Goal: Task Accomplishment & Management: Manage account settings

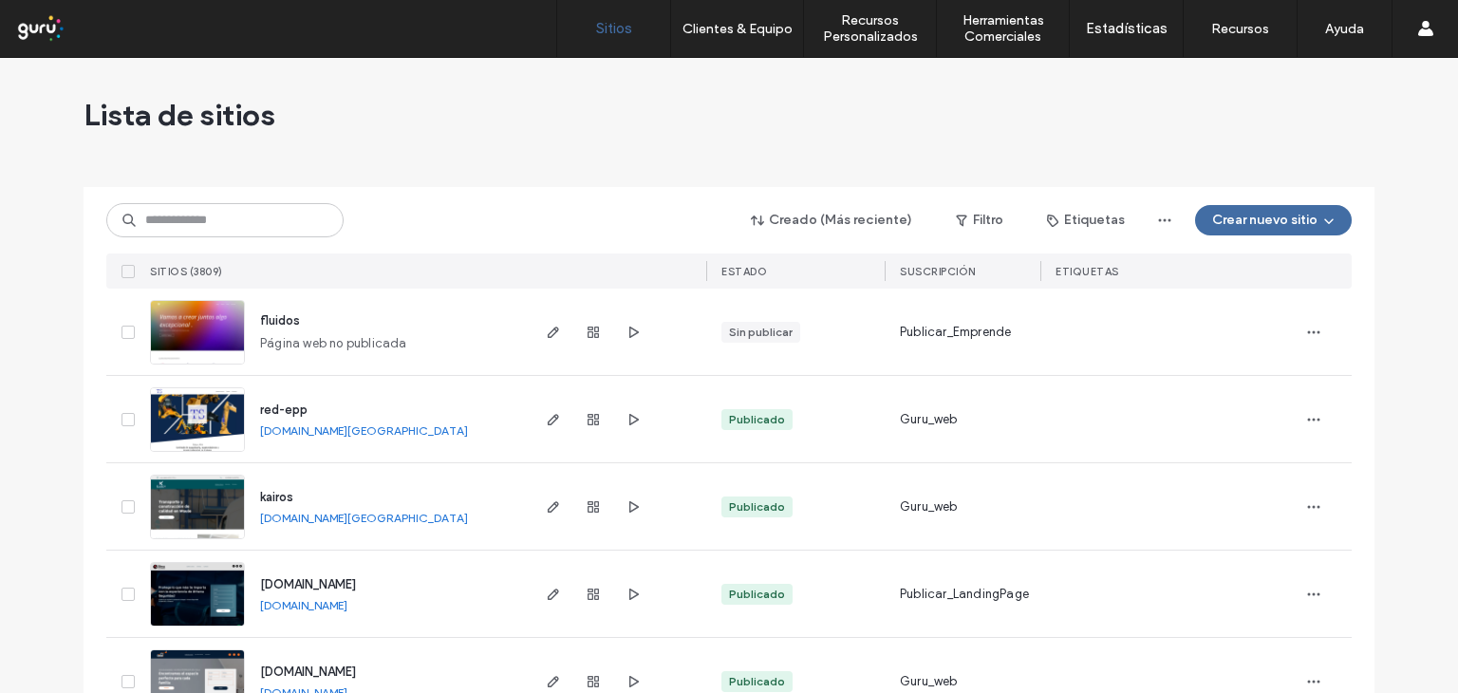
scroll to position [95, 0]
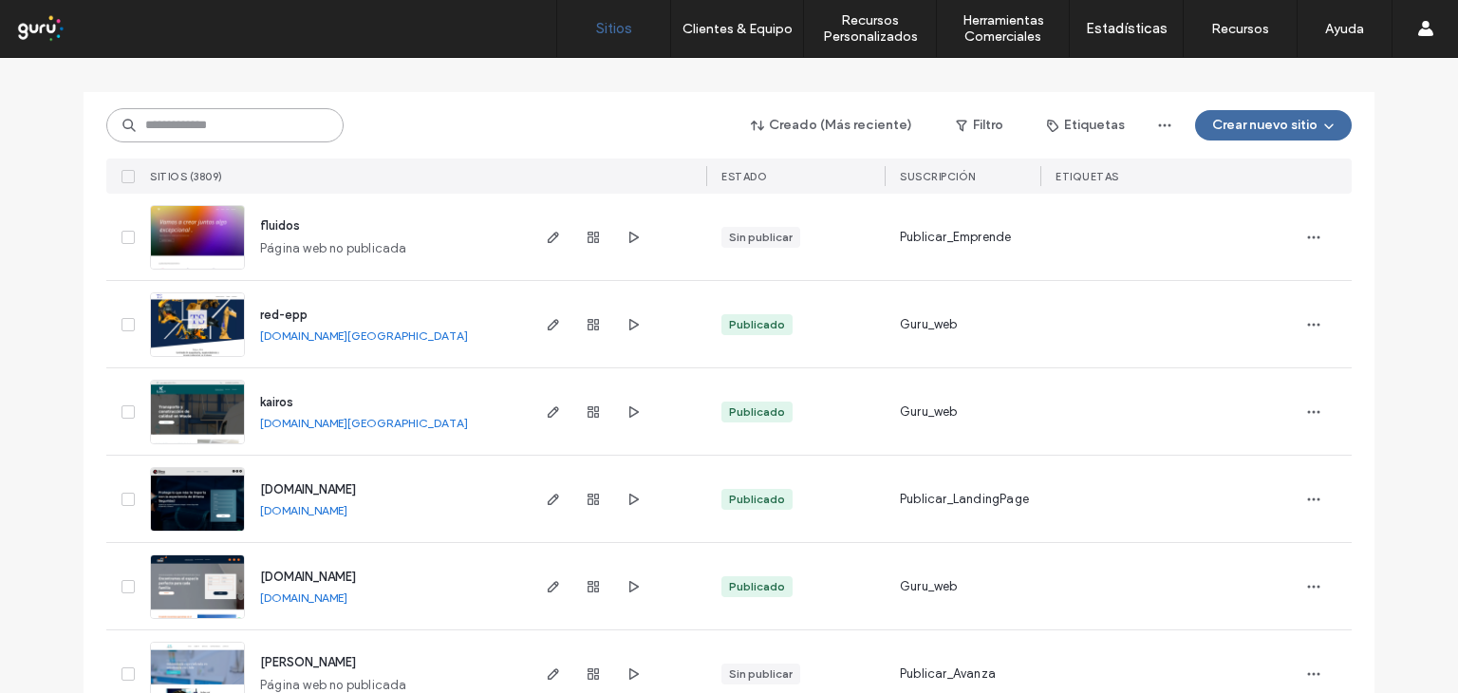
click at [171, 125] on input at bounding box center [224, 125] width 237 height 34
paste input "**********"
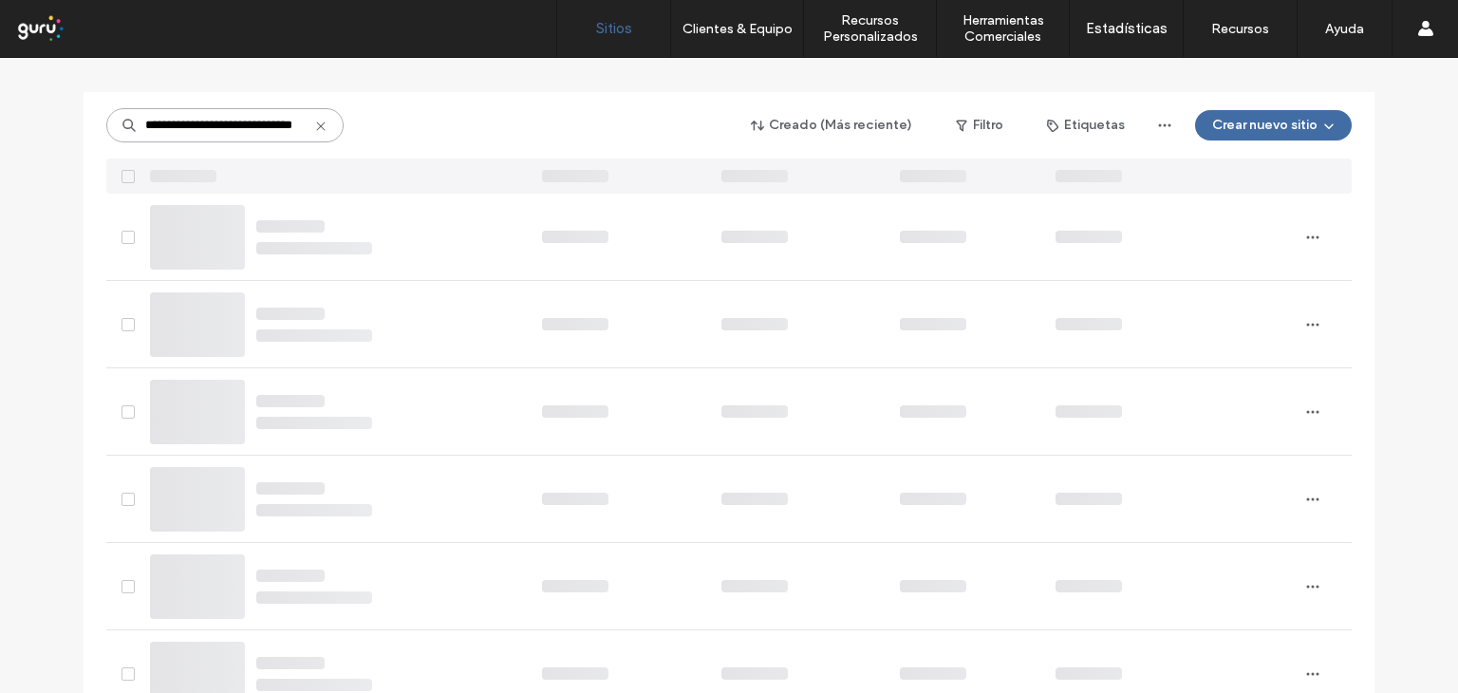
scroll to position [0, 0]
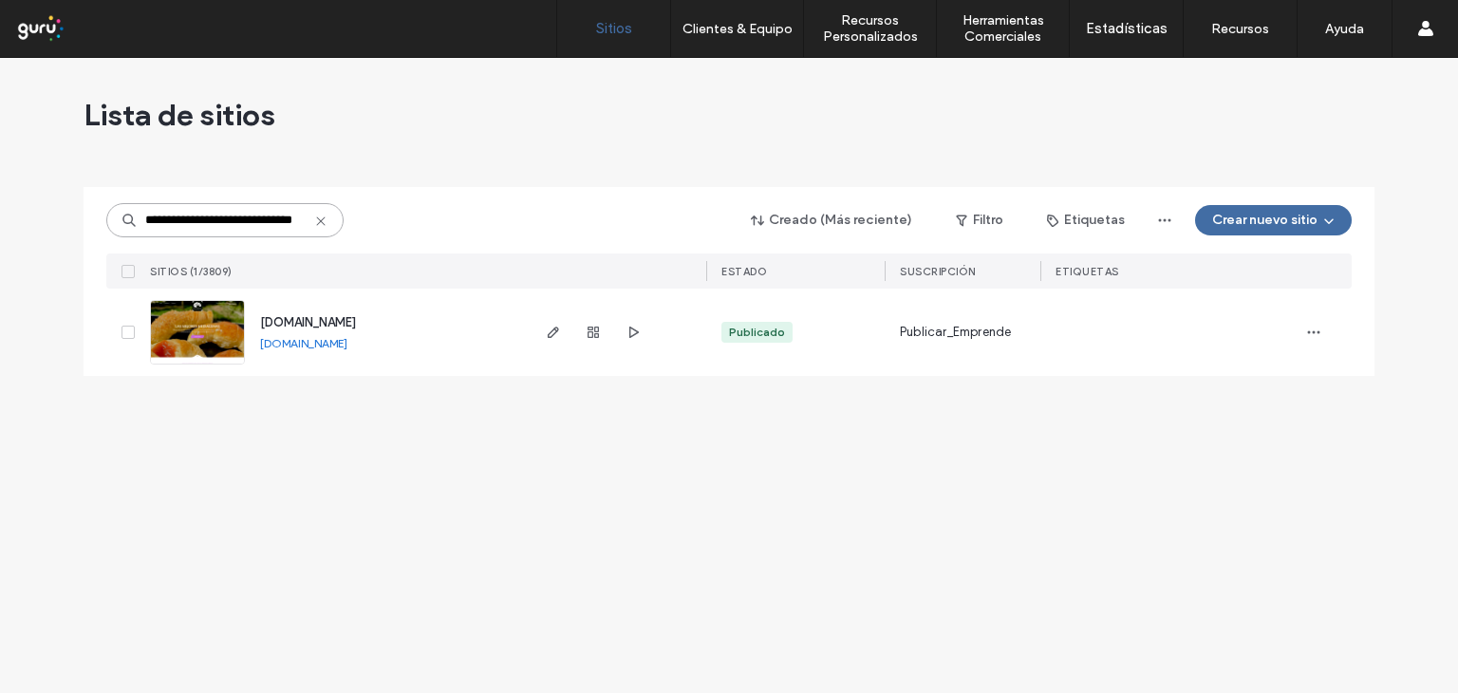
type input "**********"
click at [219, 331] on img at bounding box center [197, 365] width 93 height 129
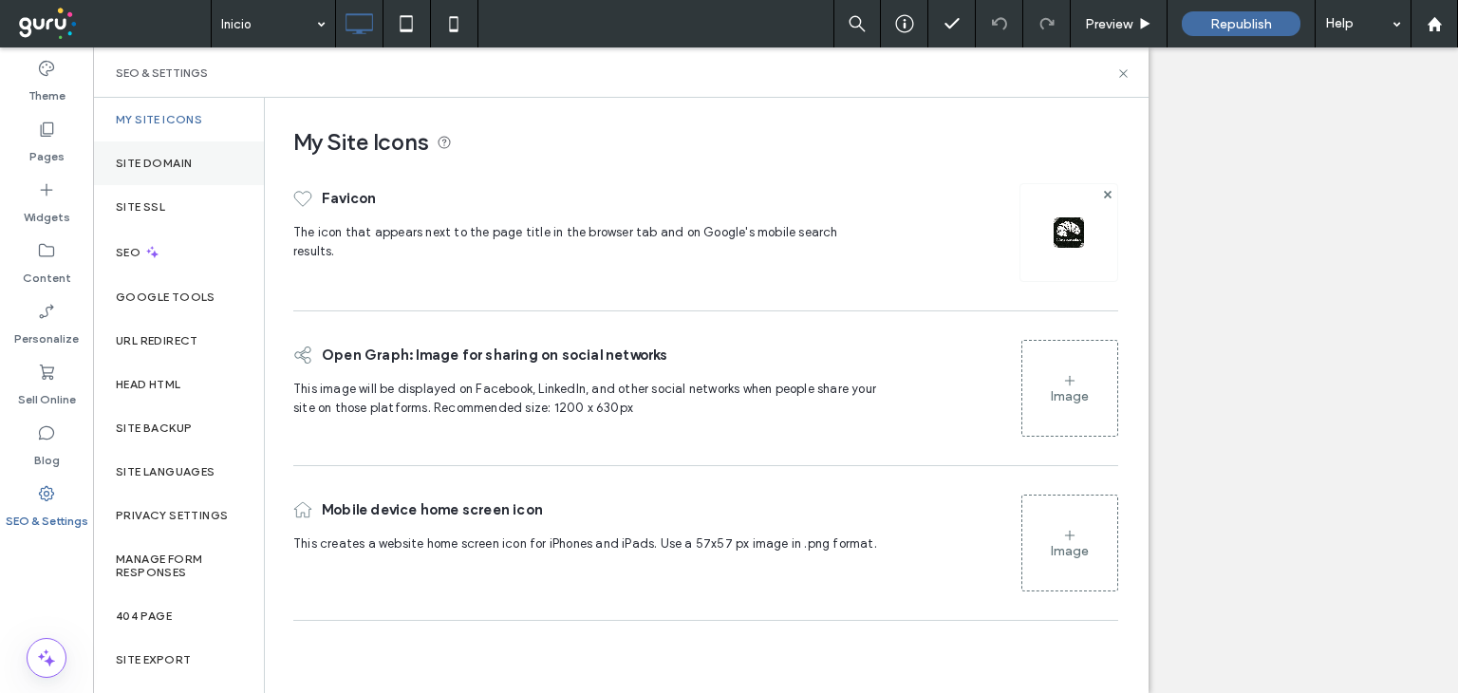
click at [170, 158] on label "Site Domain" at bounding box center [154, 163] width 76 height 13
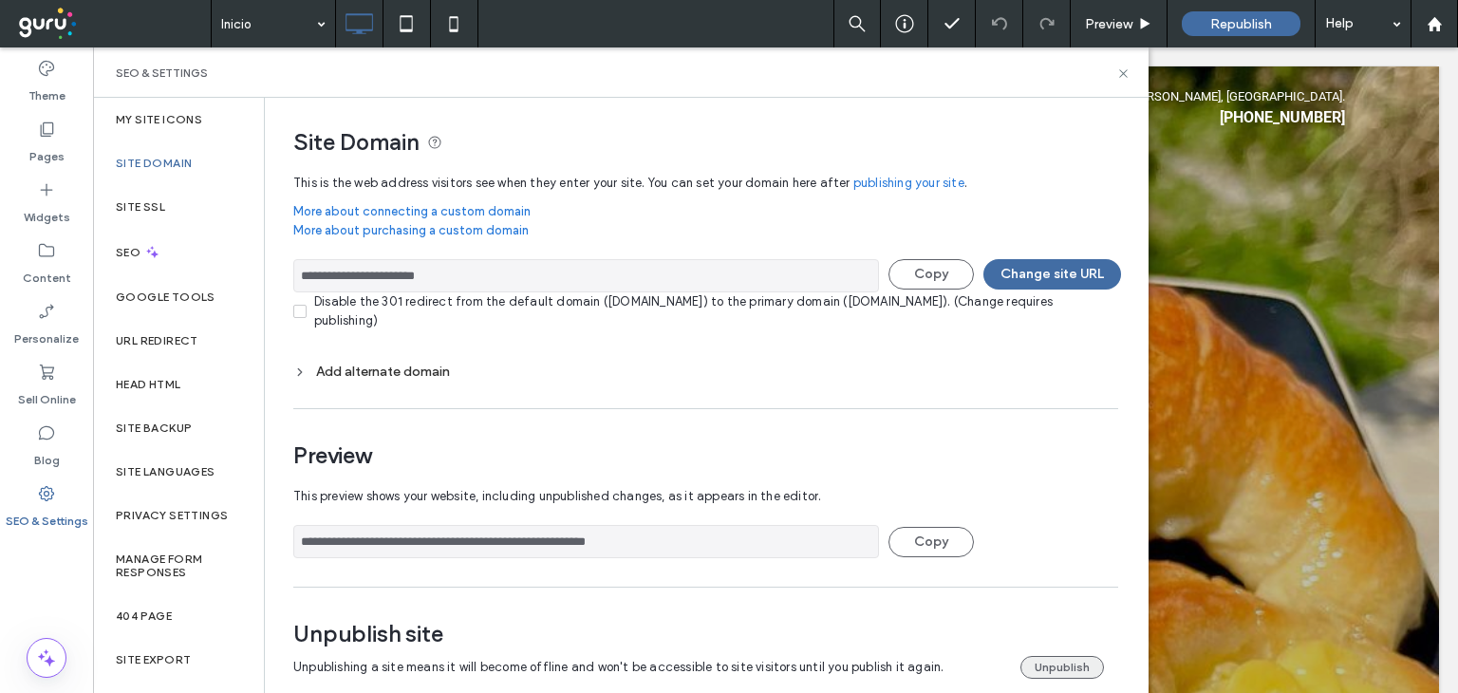
click at [1040, 662] on button "Unpublish" at bounding box center [1062, 667] width 84 height 23
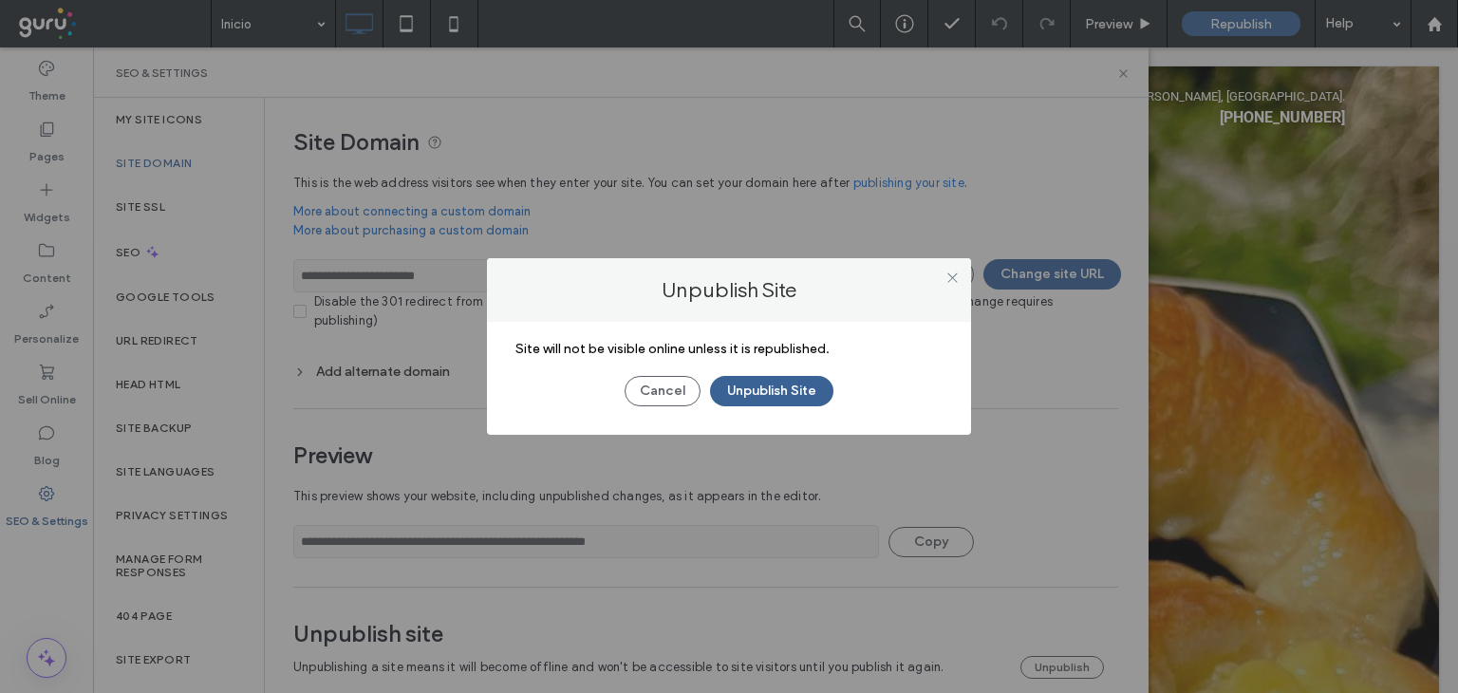
click at [780, 381] on button "Unpublish Site" at bounding box center [771, 391] width 123 height 30
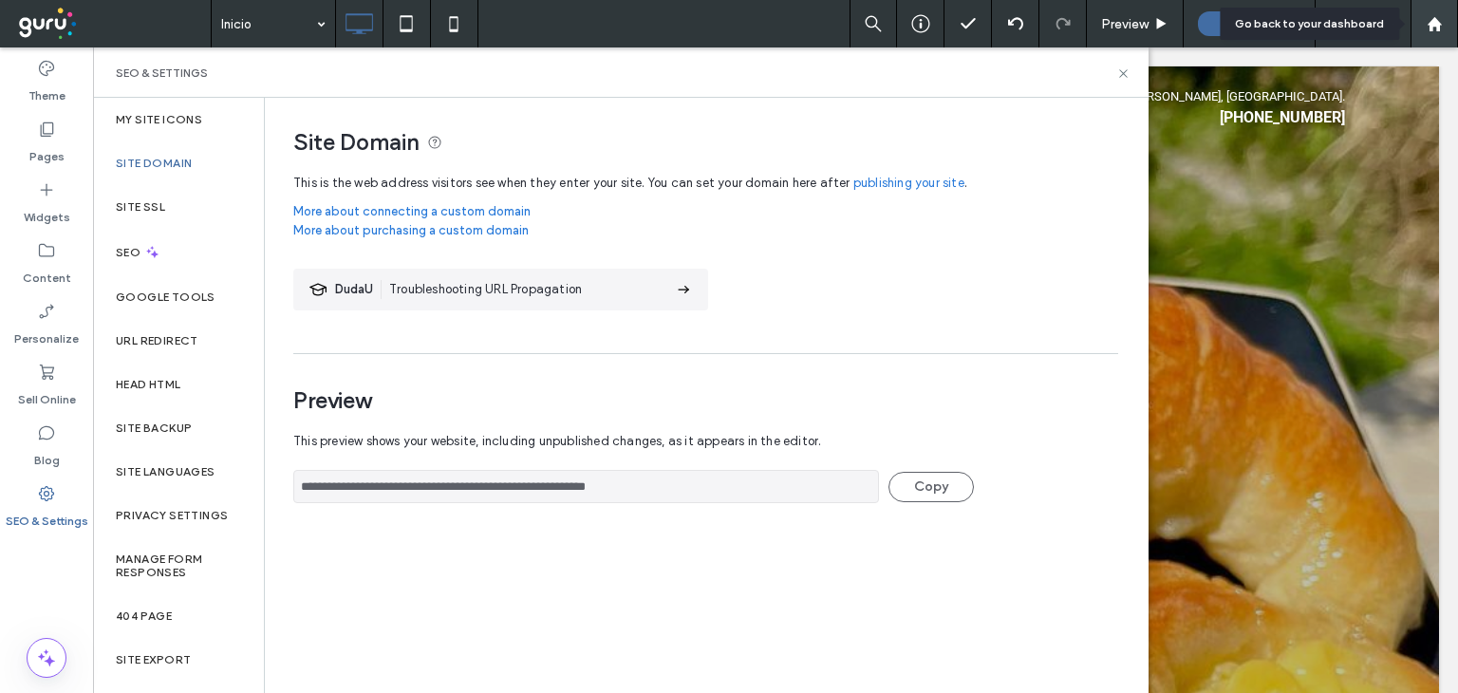
click at [1432, 27] on icon at bounding box center [1435, 24] width 16 height 16
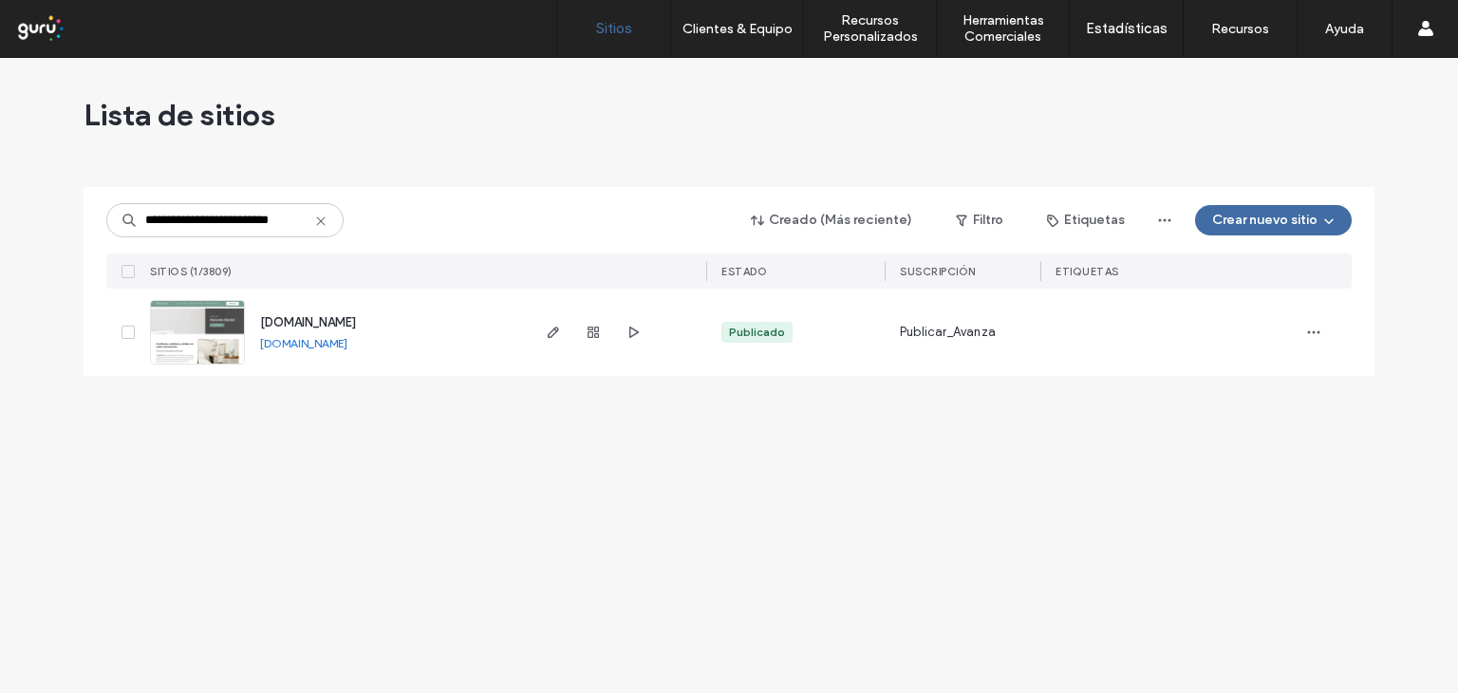
type input "**********"
click at [230, 327] on img at bounding box center [197, 365] width 93 height 129
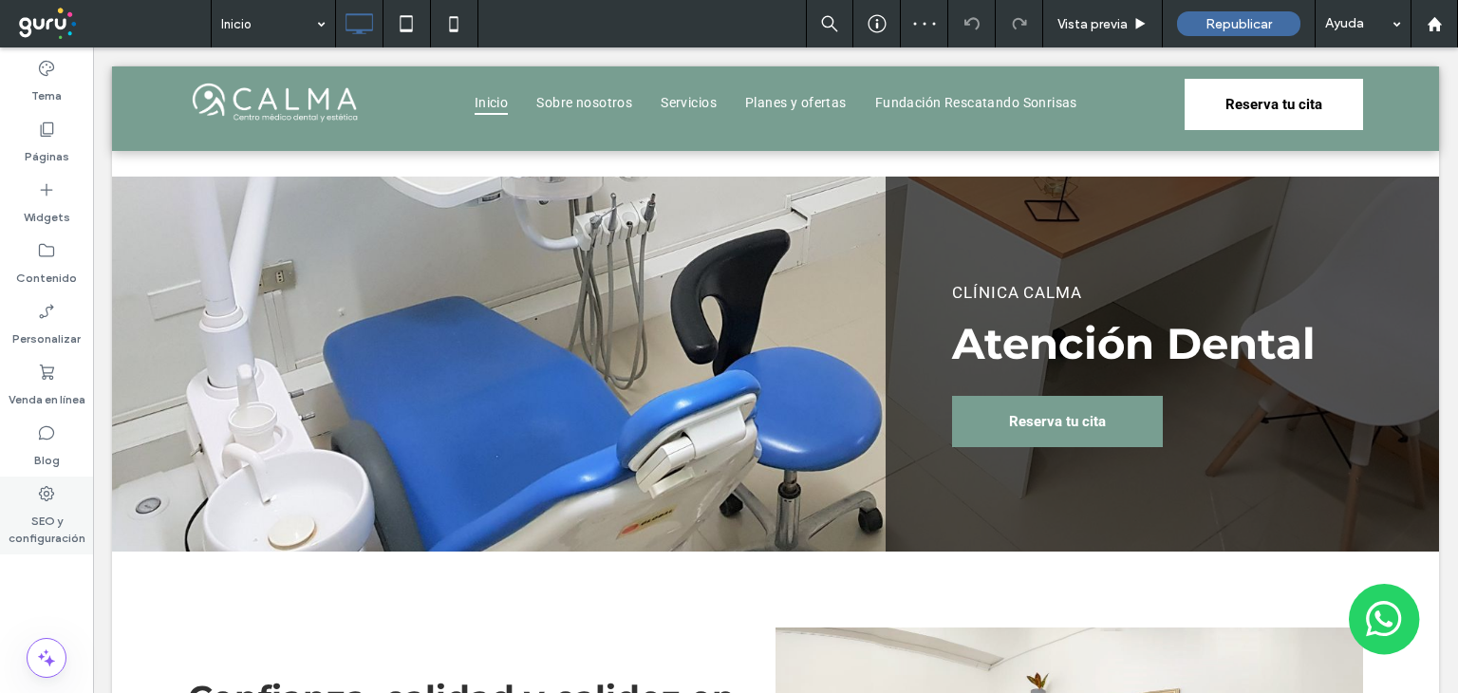
click at [42, 487] on use at bounding box center [46, 493] width 15 height 15
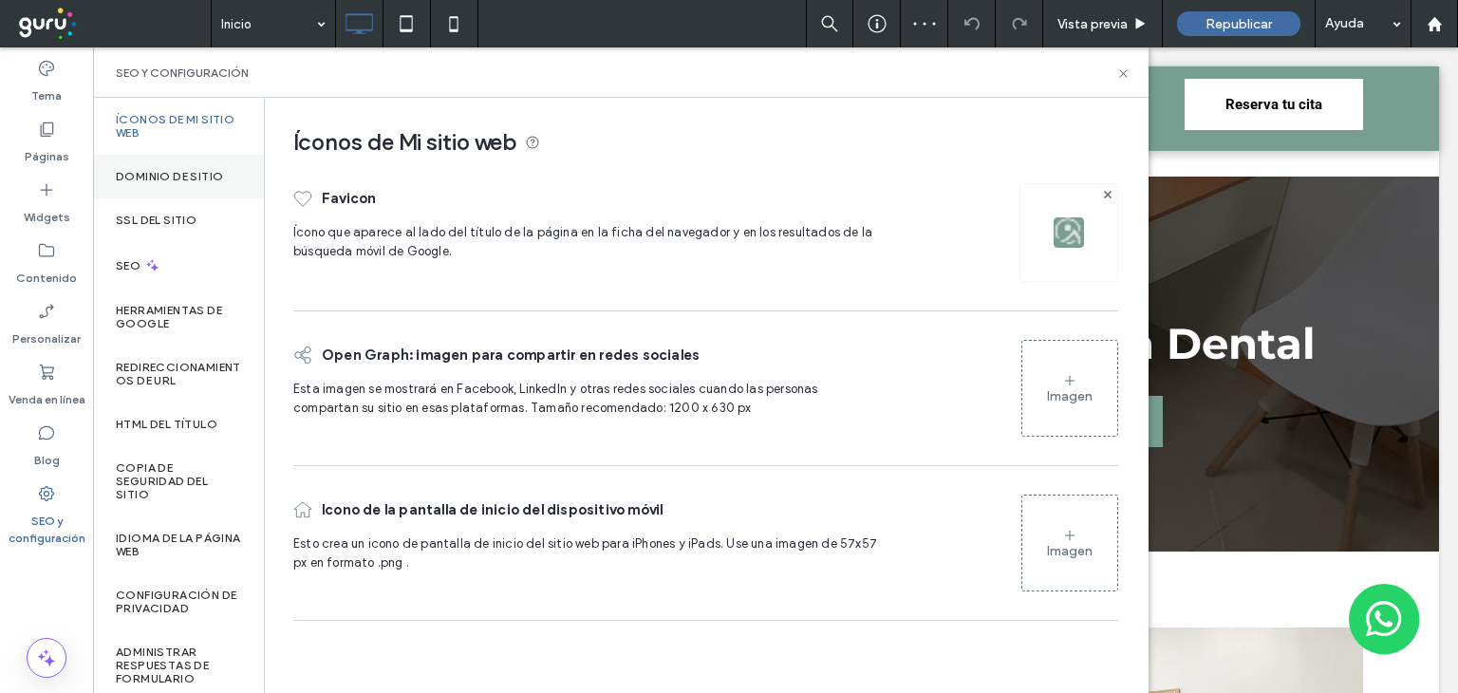
click at [197, 174] on label "Dominio de sitio" at bounding box center [169, 176] width 107 height 13
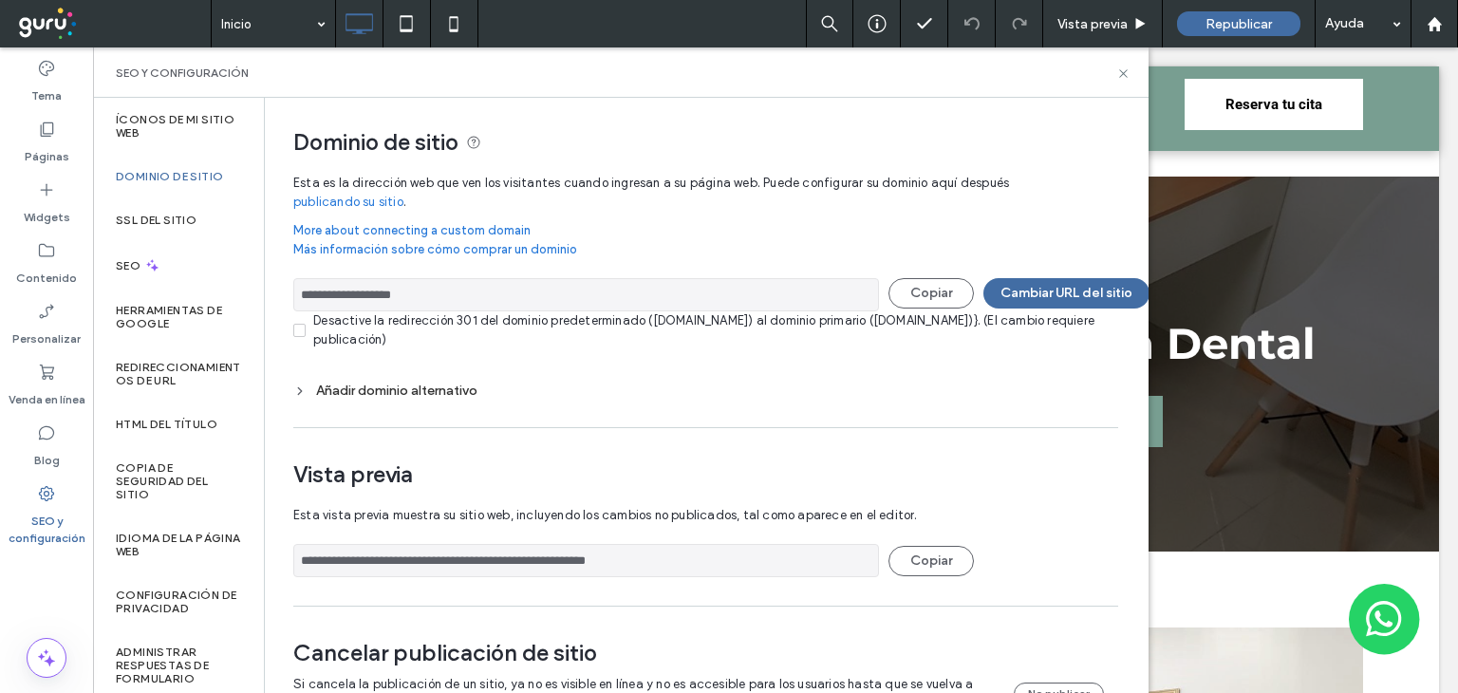
scroll to position [68, 0]
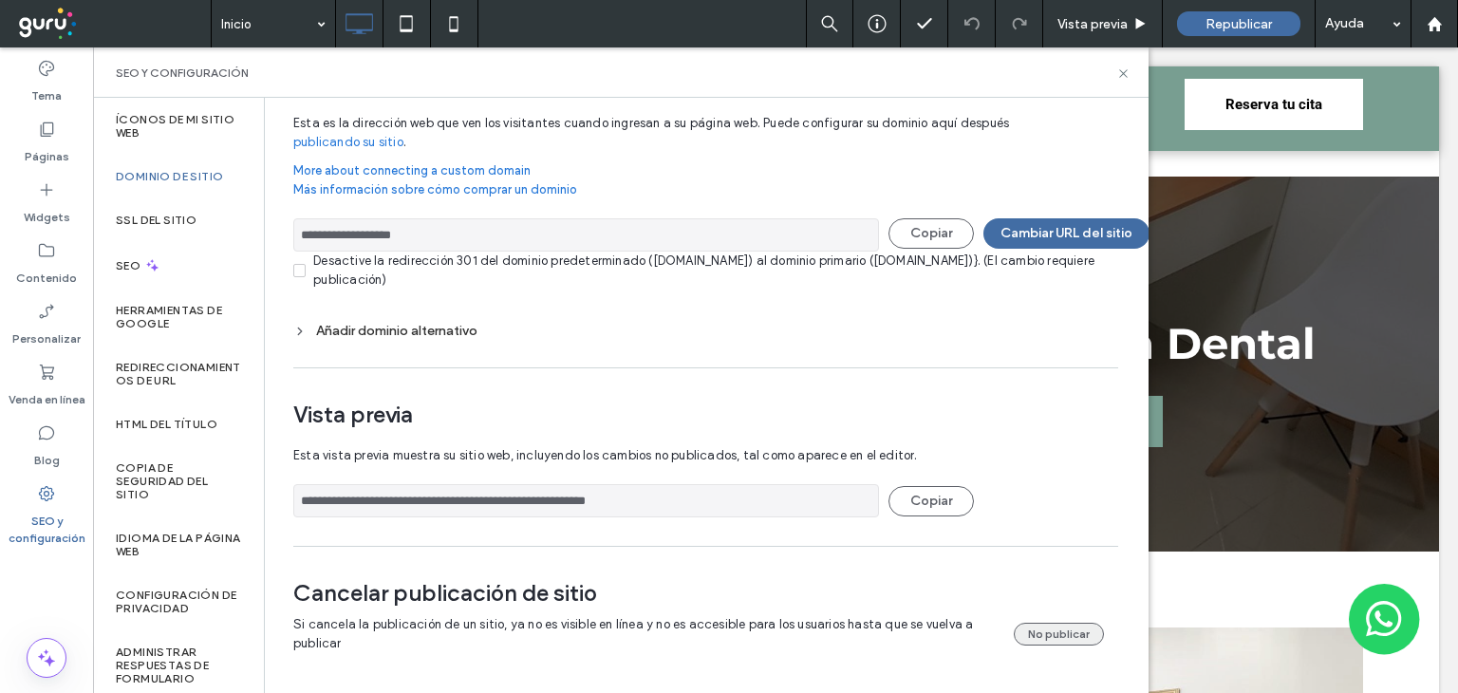
click at [1061, 624] on button "No publicar" at bounding box center [1059, 634] width 90 height 23
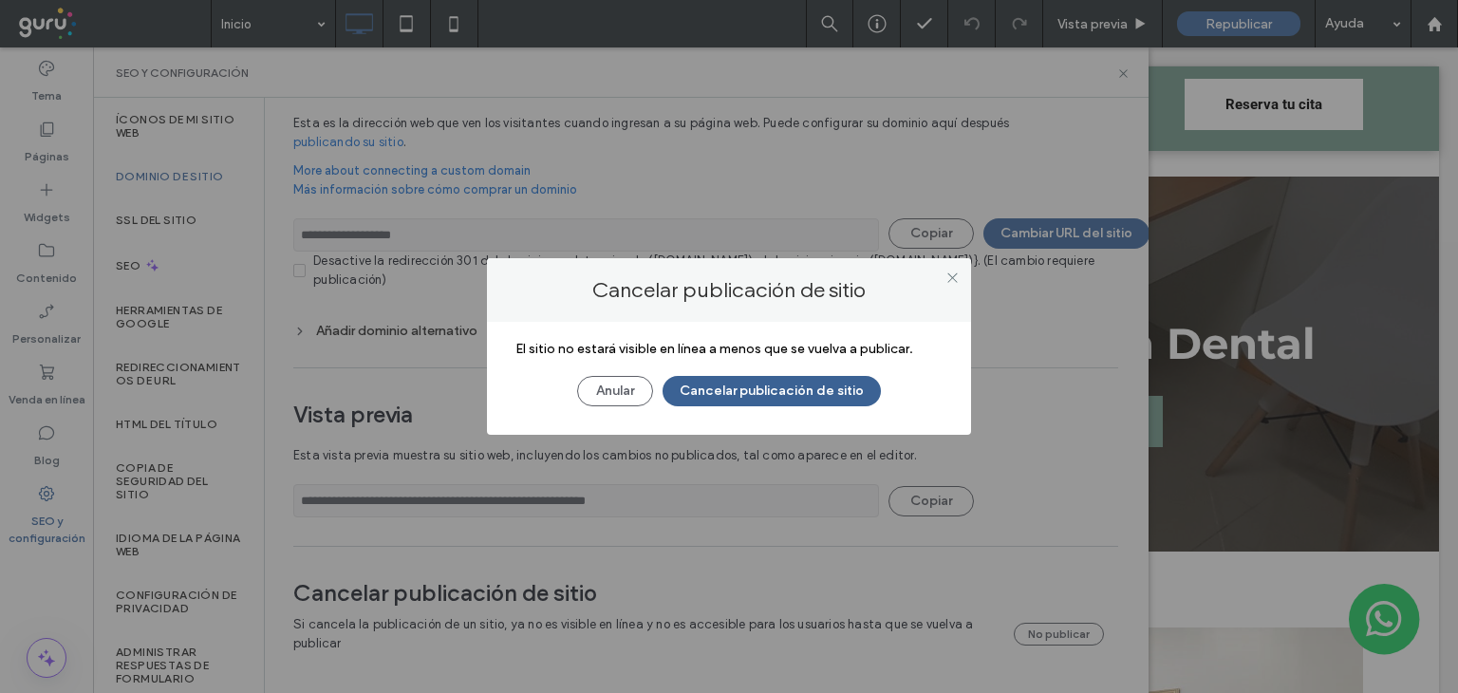
click at [823, 390] on button "Cancelar publicación de sitio" at bounding box center [771, 391] width 218 height 30
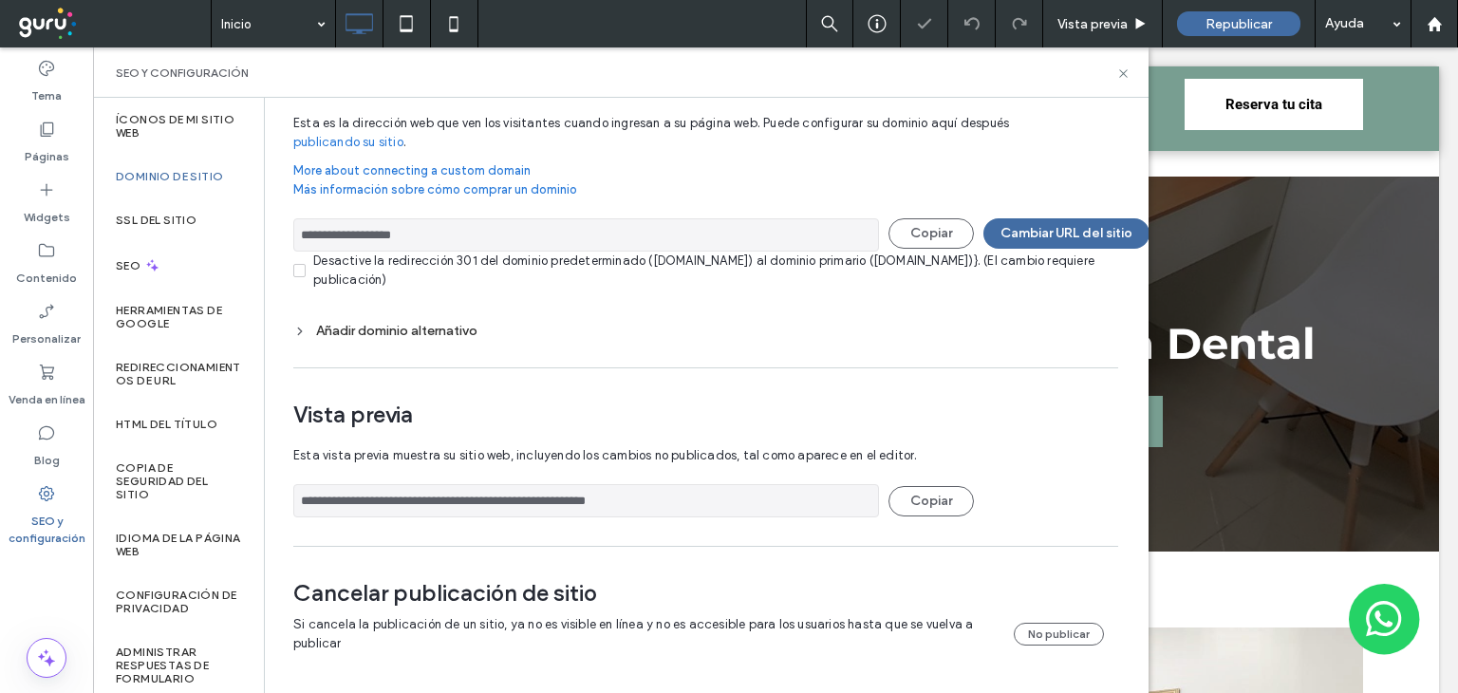
scroll to position [0, 0]
